Goal: Ask a question

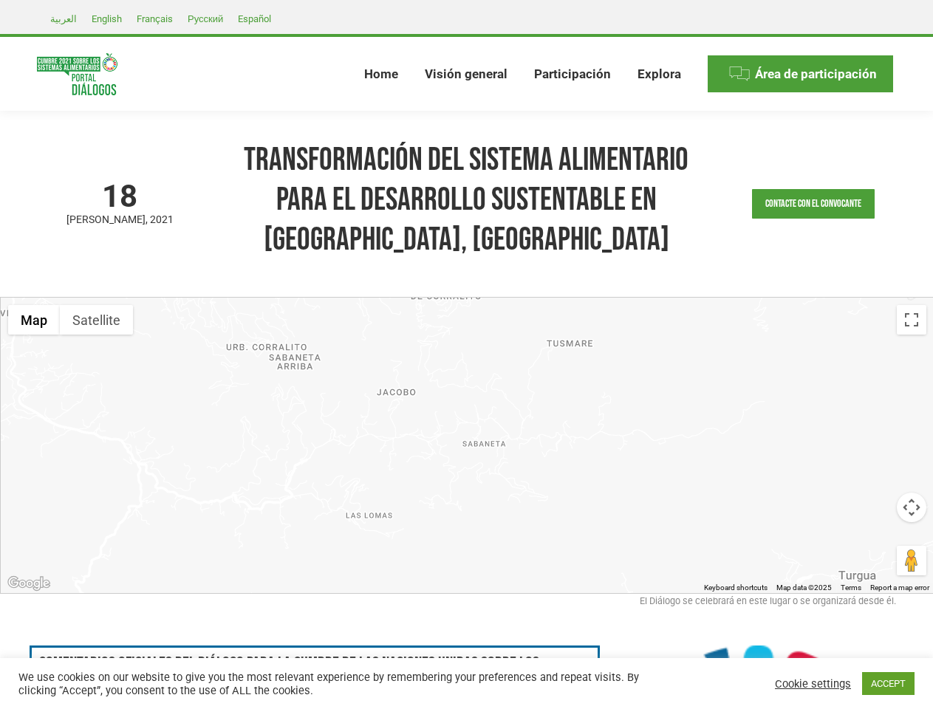
click at [466, 355] on div at bounding box center [467, 445] width 933 height 295
click at [813, 204] on link "Contacte con el convocante" at bounding box center [813, 204] width 123 height 30
click at [473, 445] on html at bounding box center [466, 460] width 337 height 41
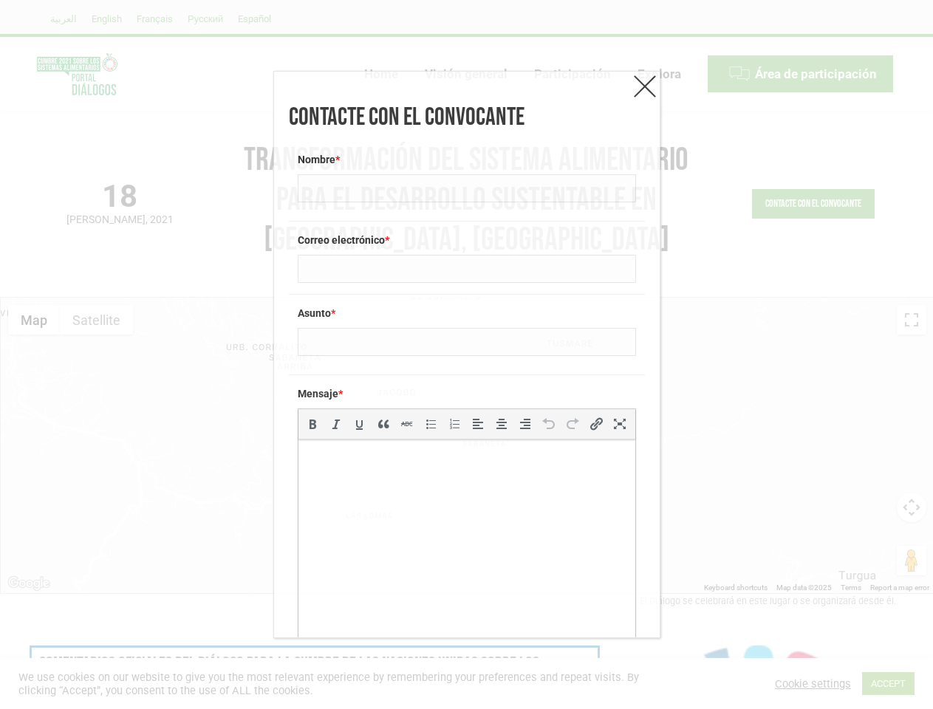
click at [473, 445] on html at bounding box center [466, 460] width 337 height 41
click at [34, 320] on div "Contacte con el convocante Nombre * Correo electrónico * Asunto * Mensaje * p b…" at bounding box center [466, 354] width 933 height 709
click at [96, 320] on div "Contacte con el convocante Nombre * Correo electrónico * Asunto * Mensaje * p b…" at bounding box center [466, 354] width 933 height 709
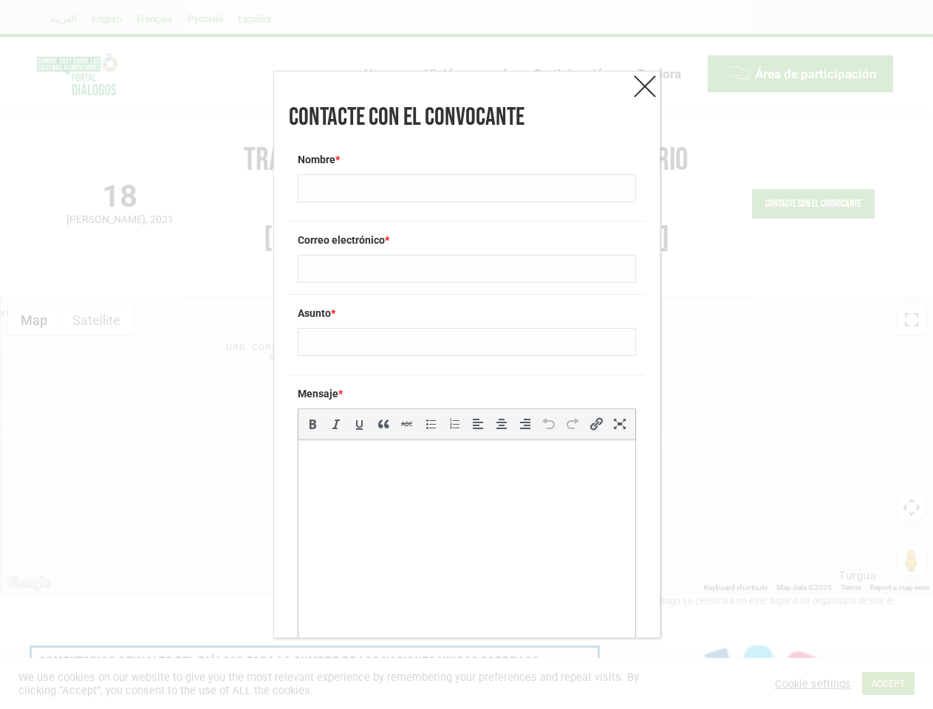
click at [96, 320] on div "Contacte con el convocante Nombre * Correo electrónico * Asunto * Mensaje * p b…" at bounding box center [466, 354] width 933 height 709
click at [912, 320] on div "Contacte con el convocante Nombre * Correo electrónico * Asunto * Mensaje * p b…" at bounding box center [466, 354] width 933 height 709
